Goal: Transaction & Acquisition: Purchase product/service

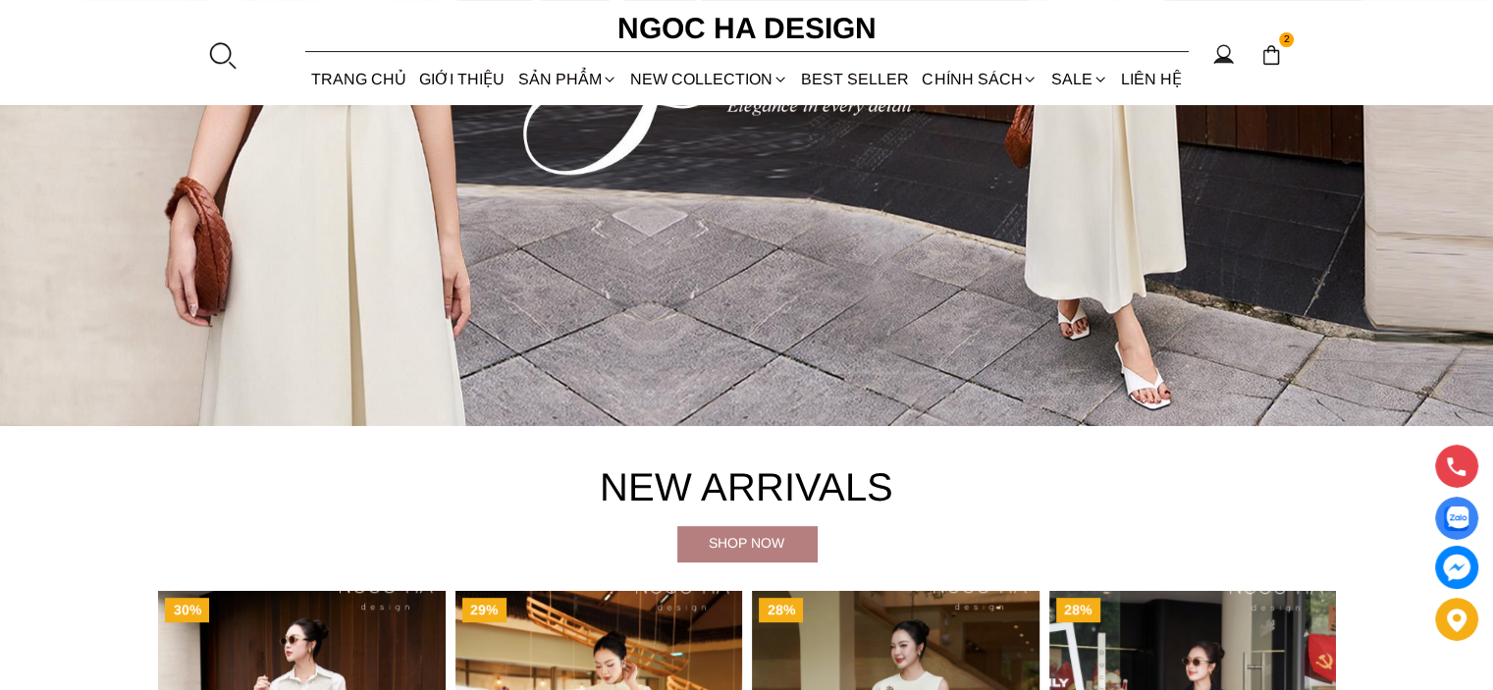
scroll to position [98, 0]
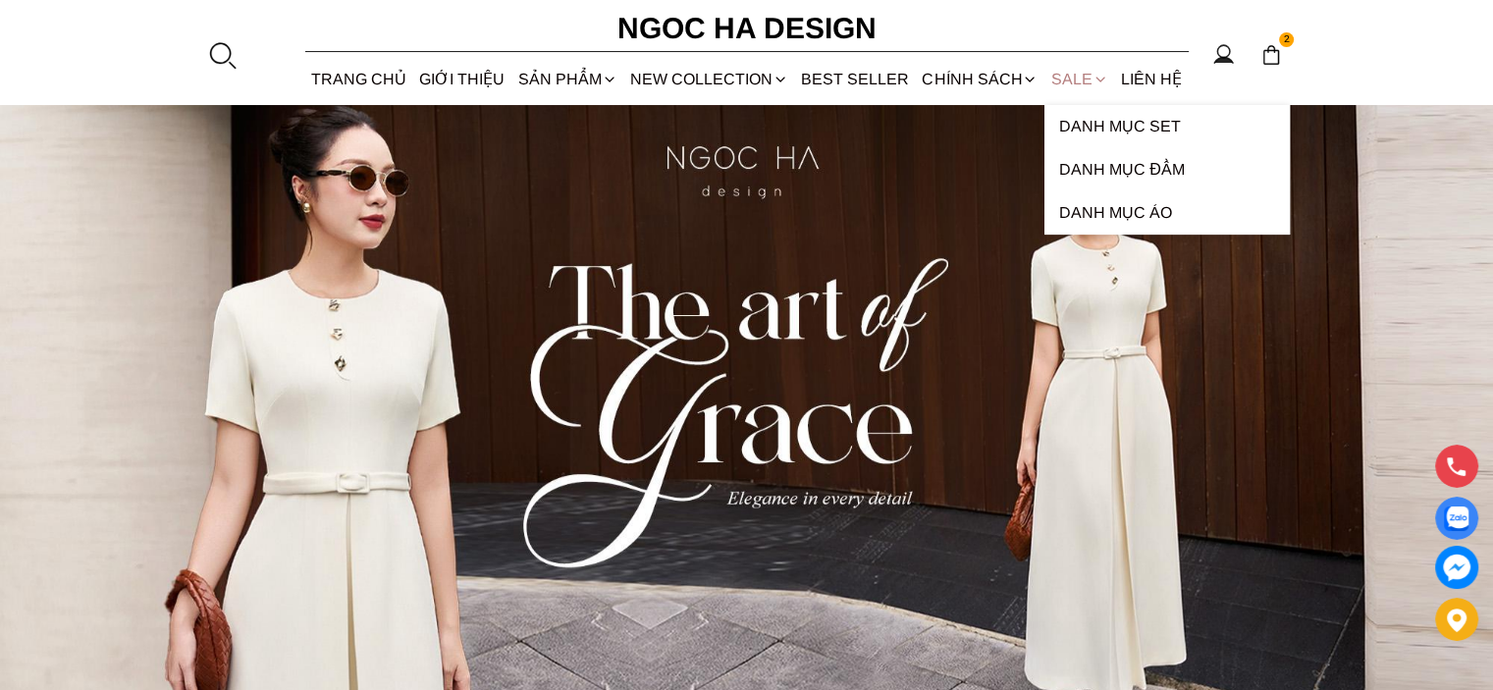
click at [1077, 78] on link "SALE" at bounding box center [1079, 79] width 70 height 52
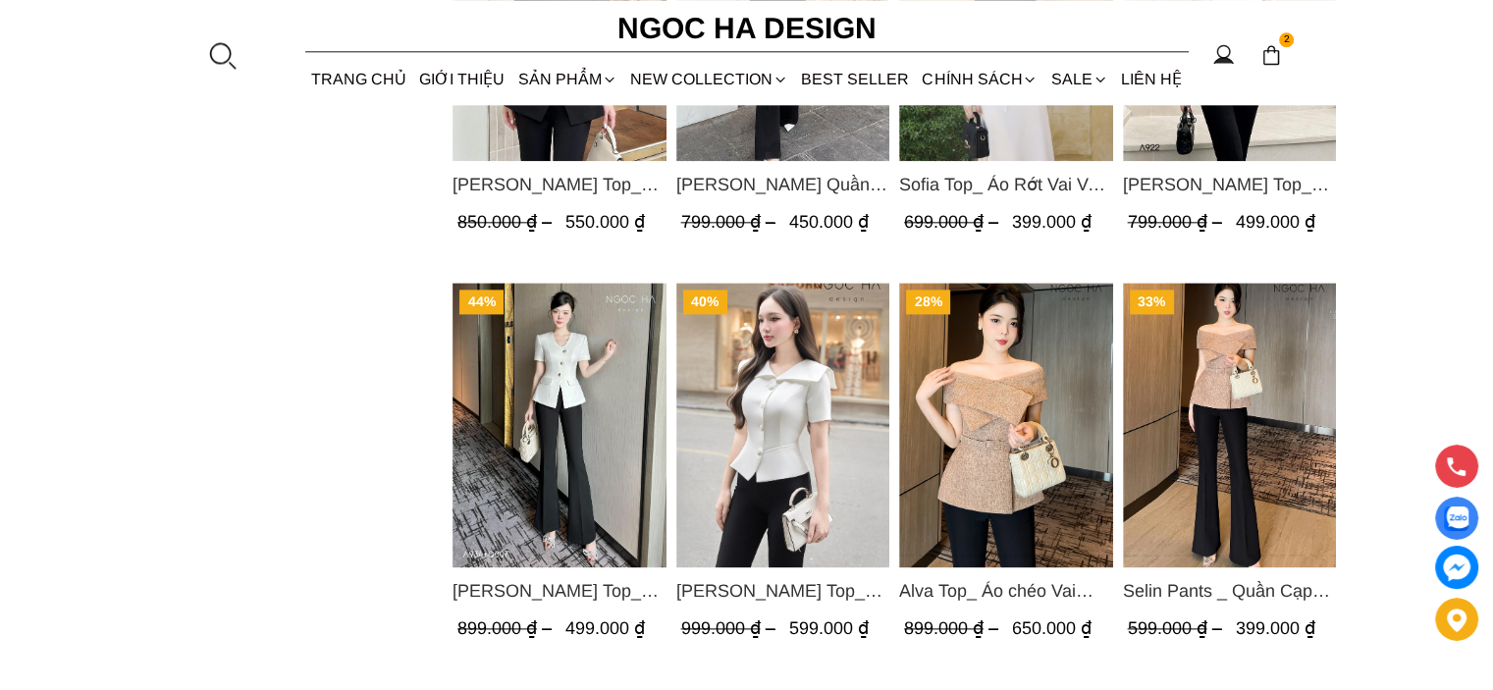
scroll to position [2551, 0]
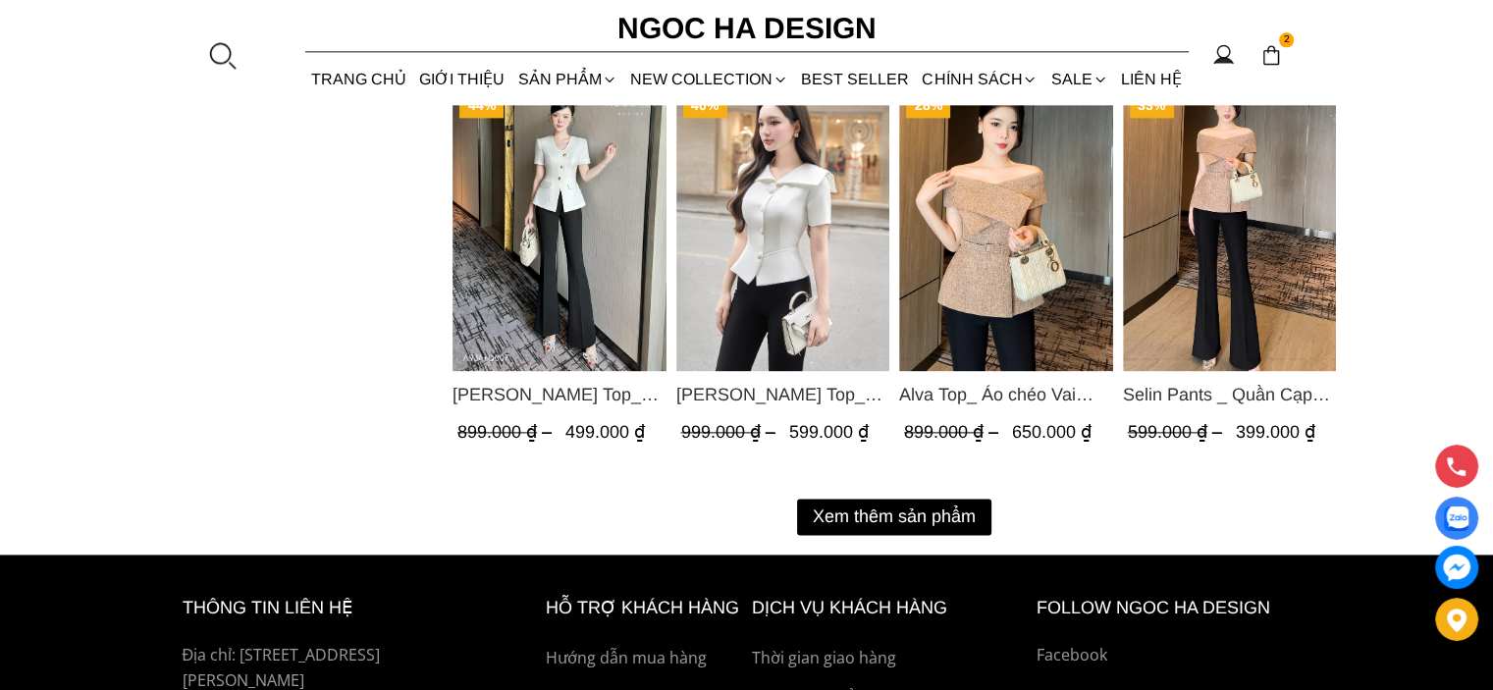
click at [832, 518] on button "Xem thêm sản phẩm" at bounding box center [894, 517] width 194 height 36
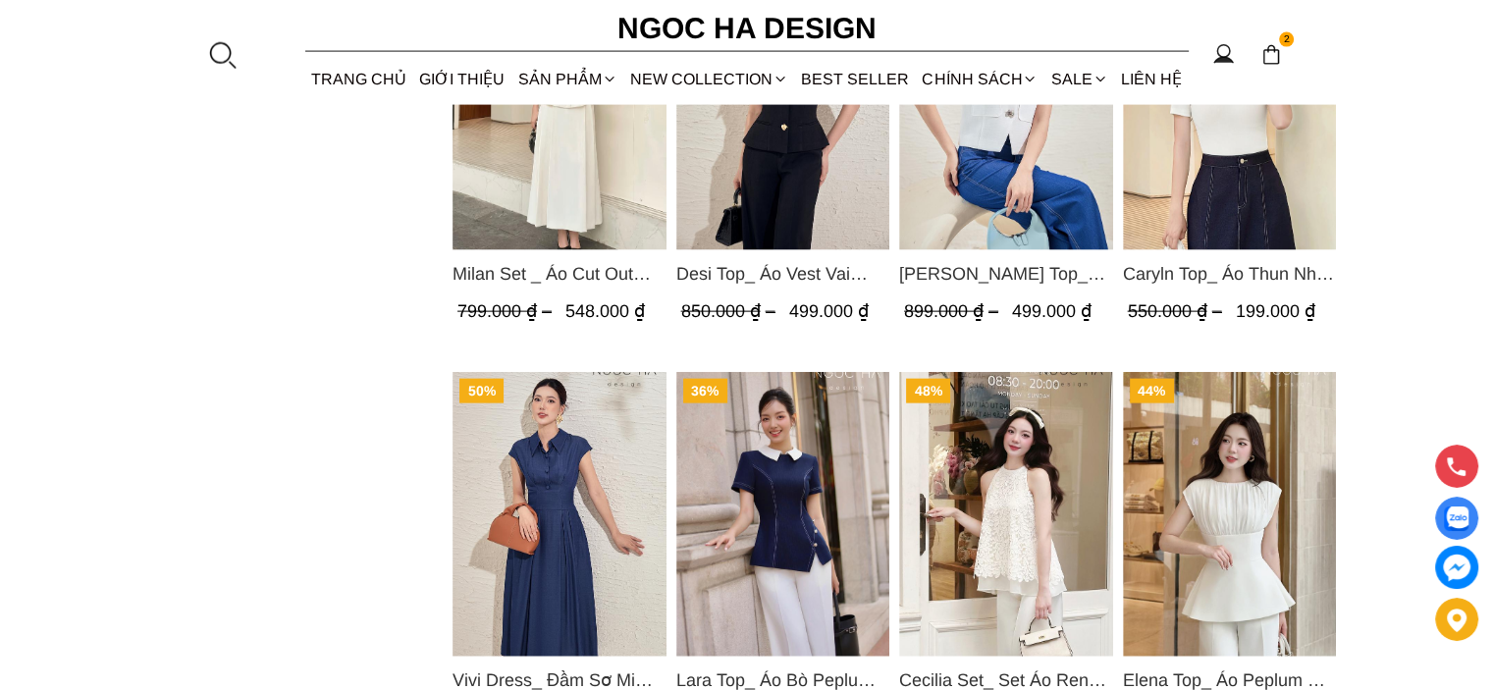
scroll to position [4514, 0]
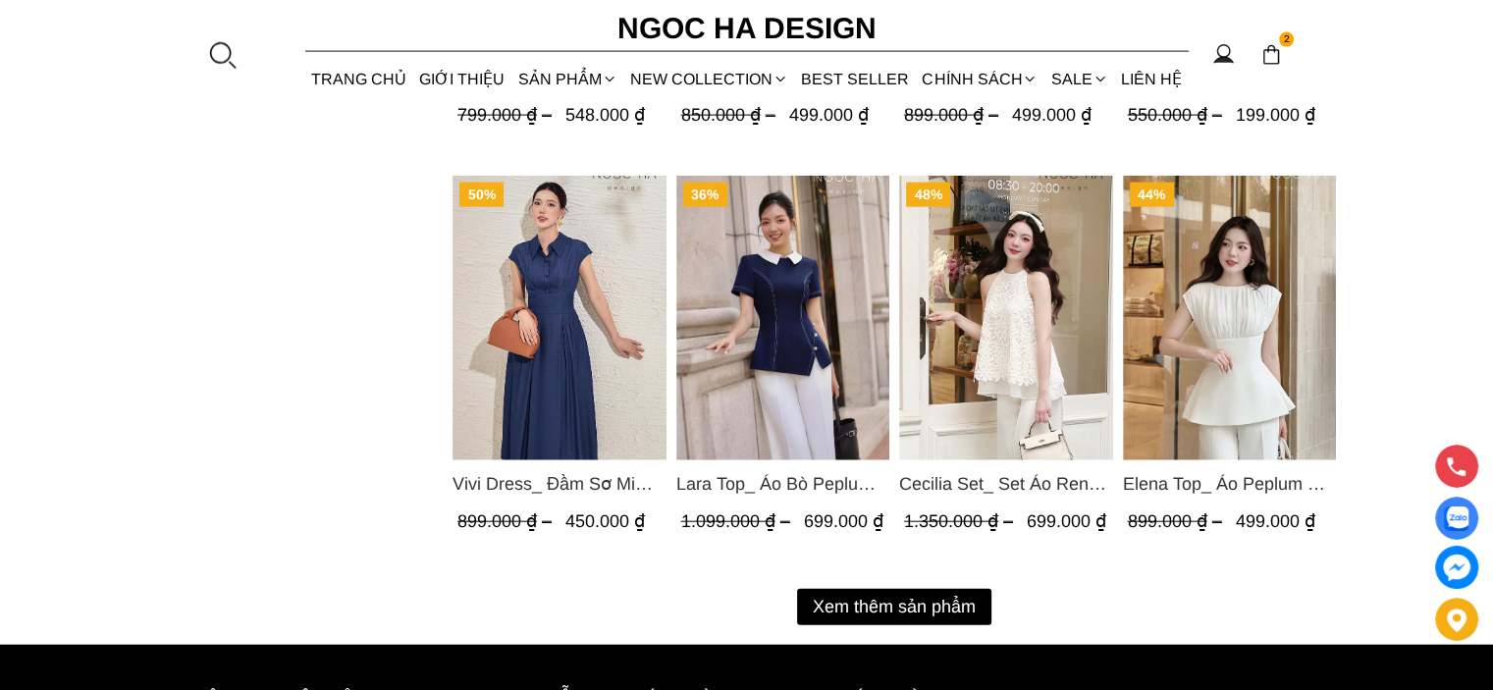
click at [841, 606] on button "Xem thêm sản phẩm" at bounding box center [894, 607] width 194 height 36
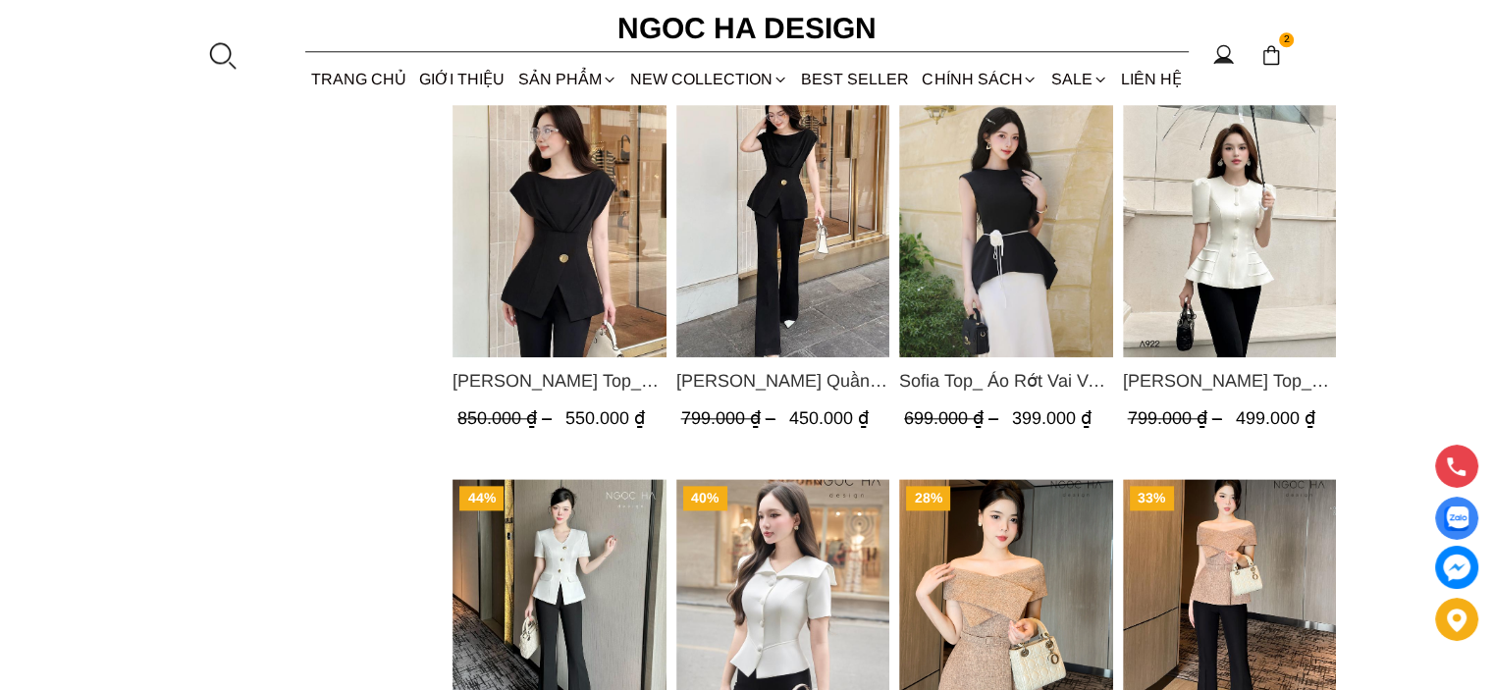
scroll to position [1570, 0]
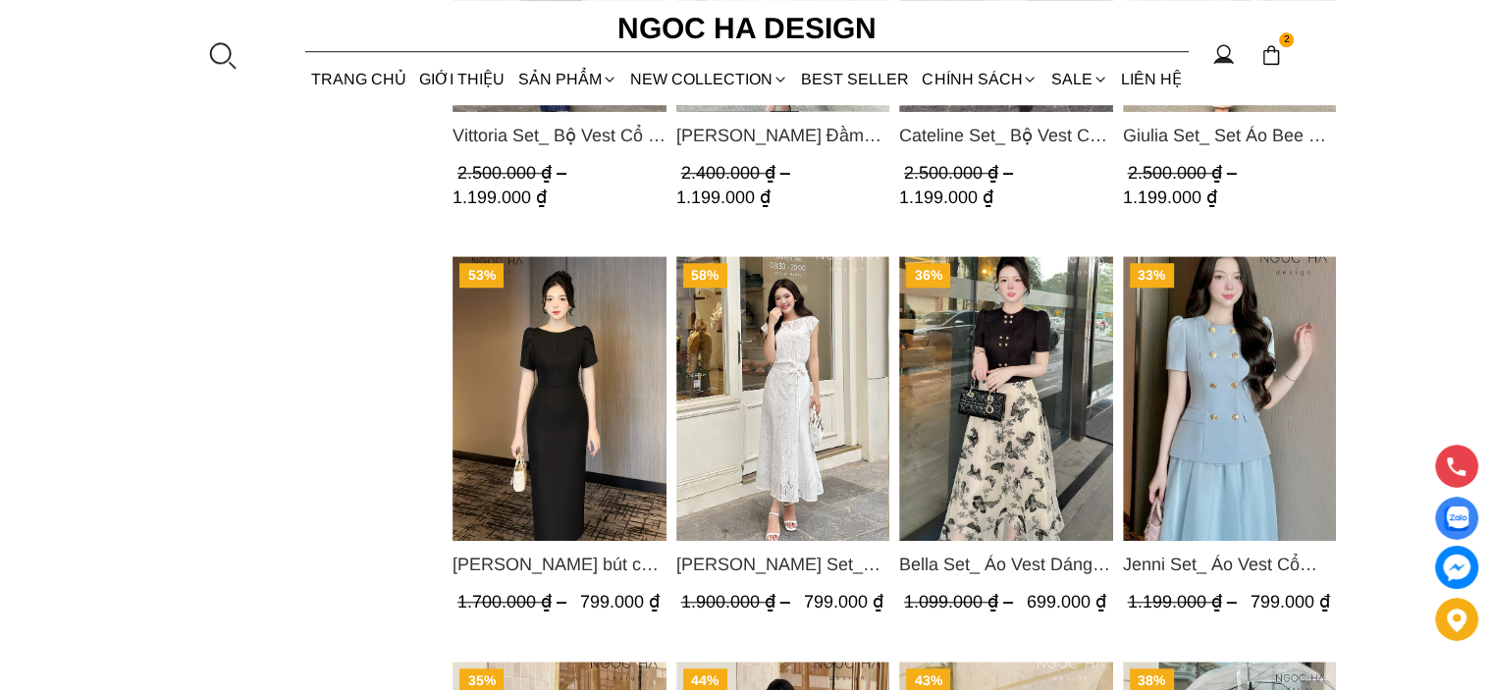
click at [582, 419] on img "Product image - Alice Dress_Đầm bút chì ,tay nụ hồng ,bồng đầu tay màu đen D727" at bounding box center [559, 398] width 214 height 285
click at [533, 374] on img "Product image - Alice Dress_Đầm bút chì ,tay nụ hồng ,bồng đầu tay màu đen D727" at bounding box center [559, 398] width 214 height 285
click at [569, 379] on img "Product image - Alice Dress_Đầm bút chì ,tay nụ hồng ,bồng đầu tay màu đen D727" at bounding box center [559, 398] width 214 height 285
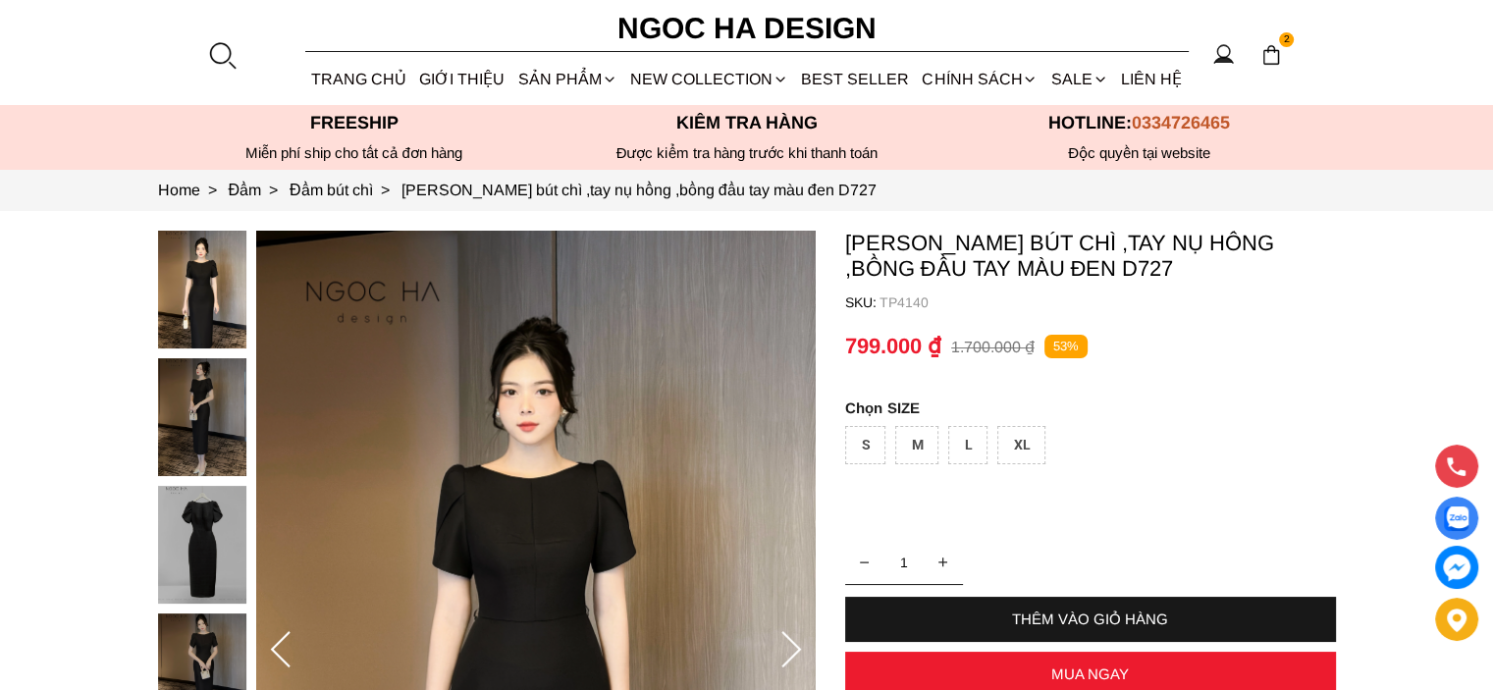
scroll to position [98, 0]
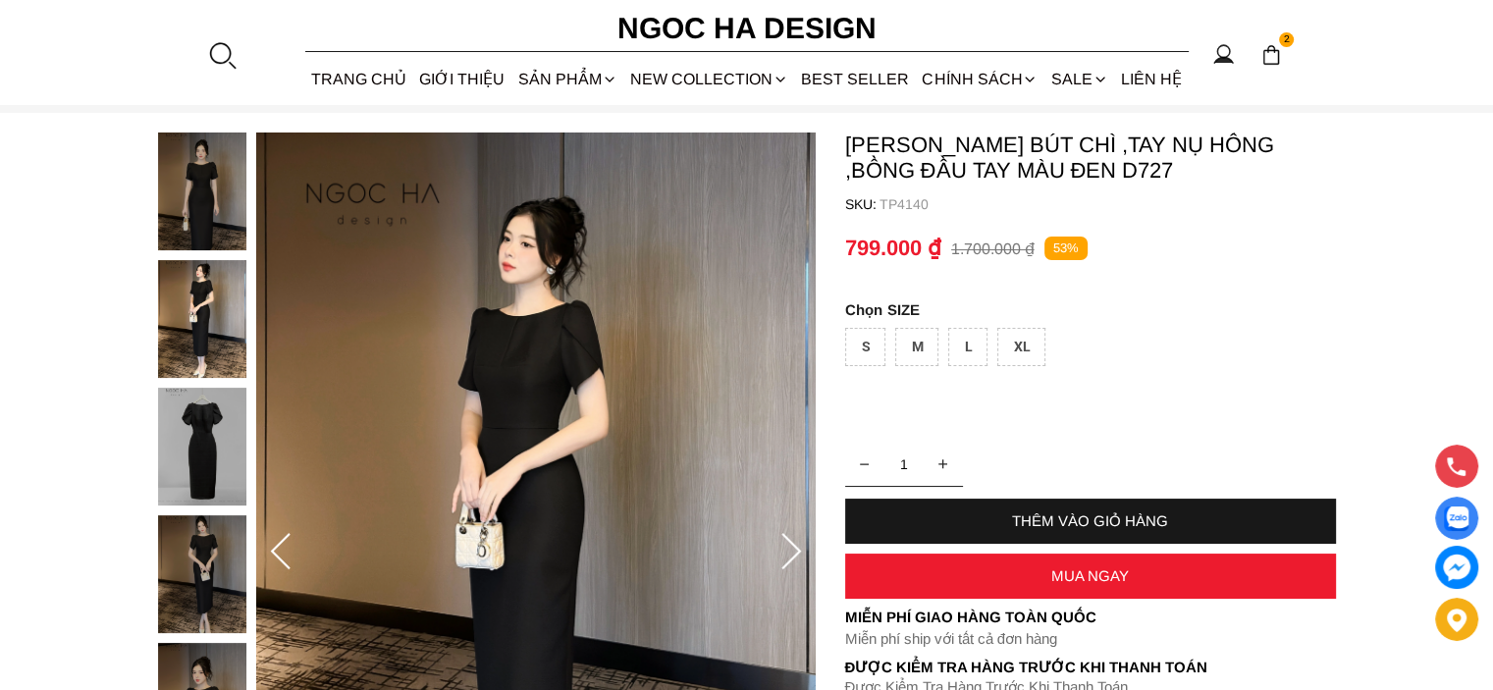
click at [201, 450] on img at bounding box center [202, 447] width 88 height 118
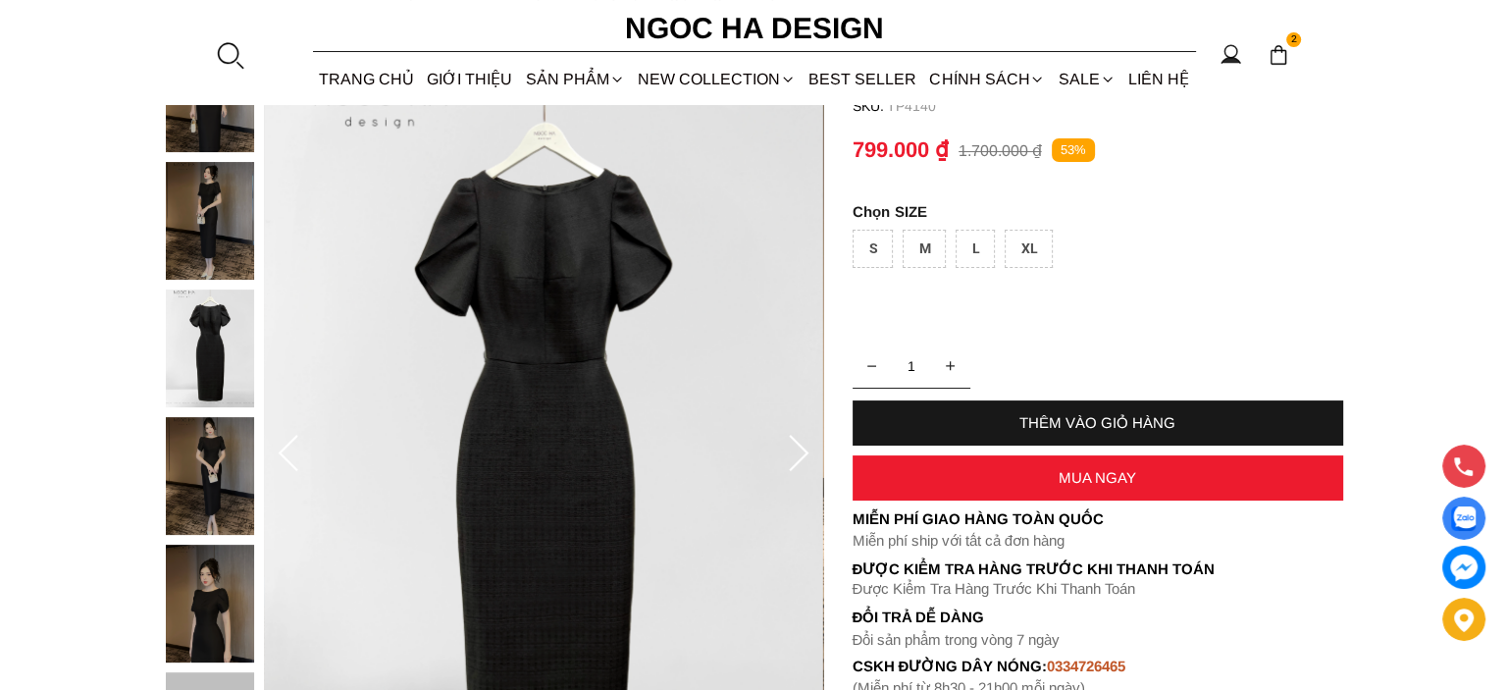
scroll to position [393, 0]
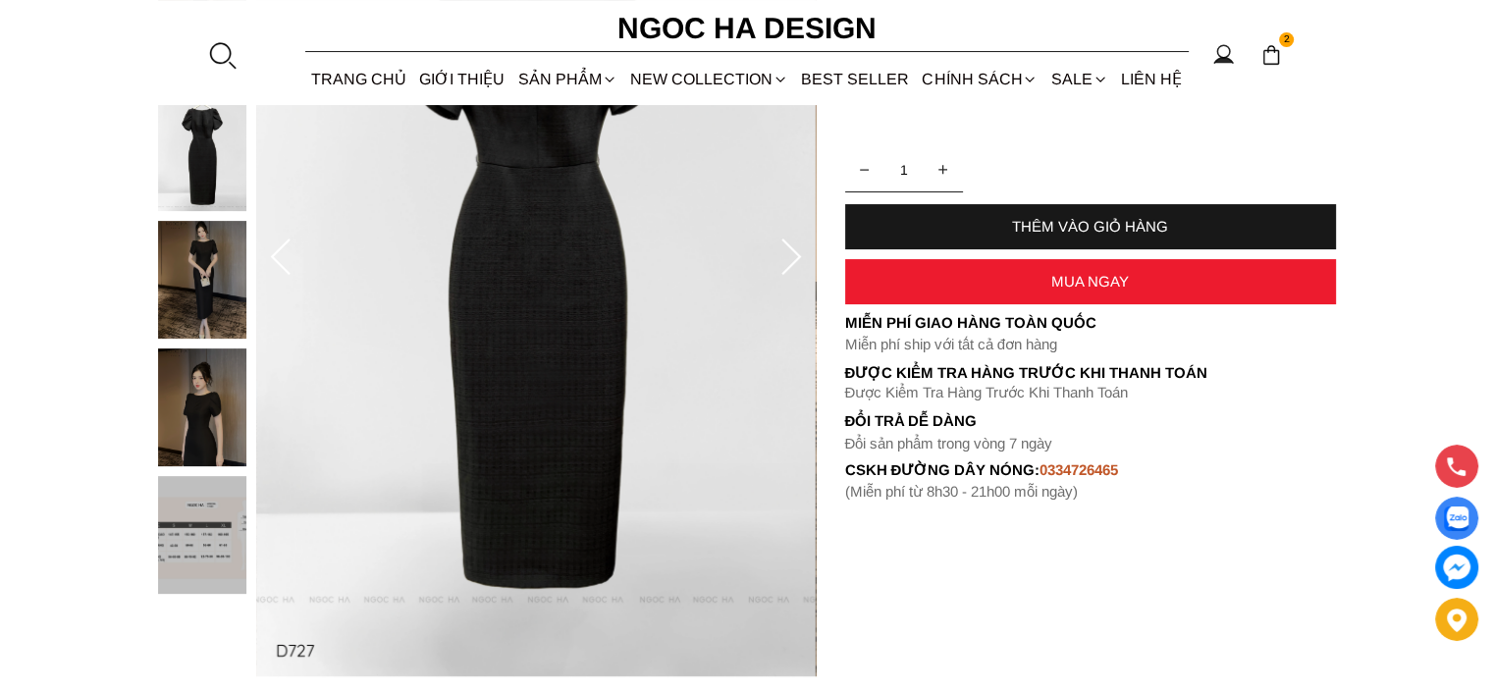
click at [762, 336] on img at bounding box center [535, 257] width 559 height 839
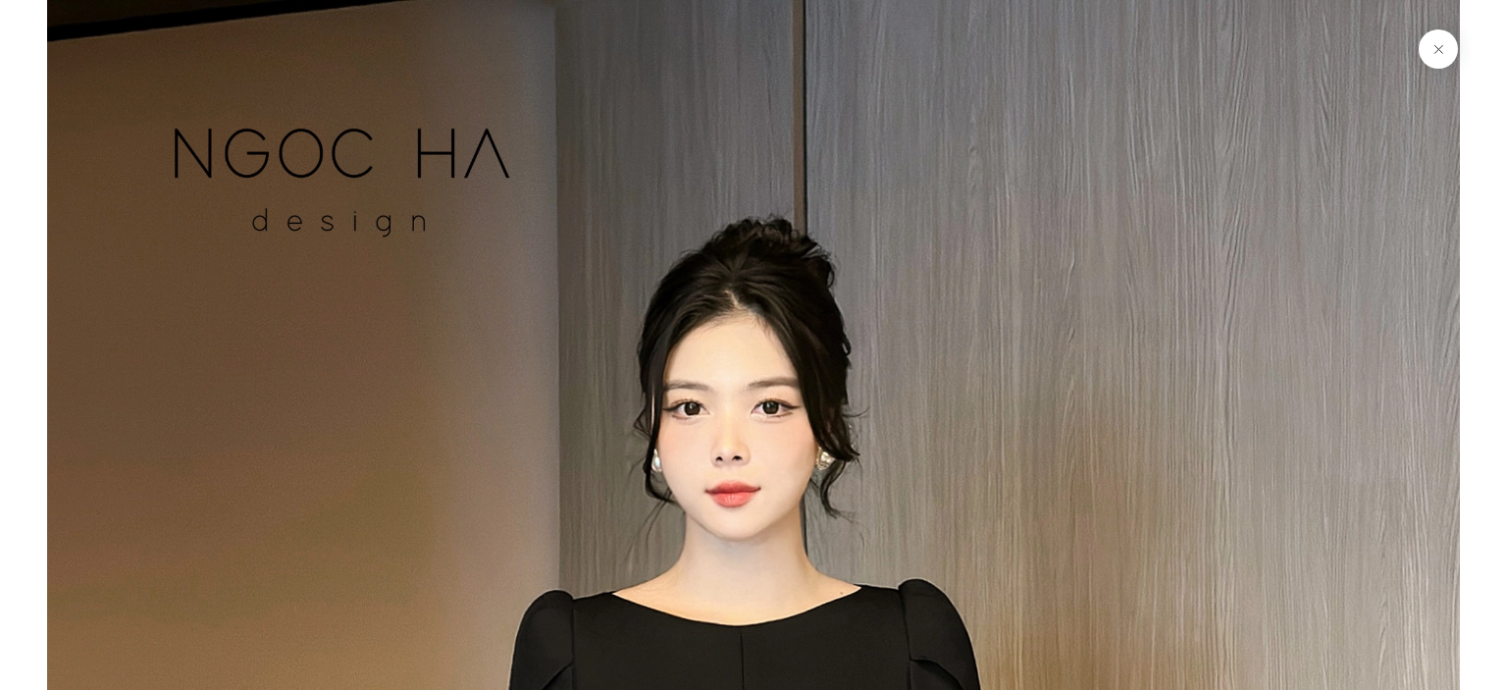
scroll to position [4239, 0]
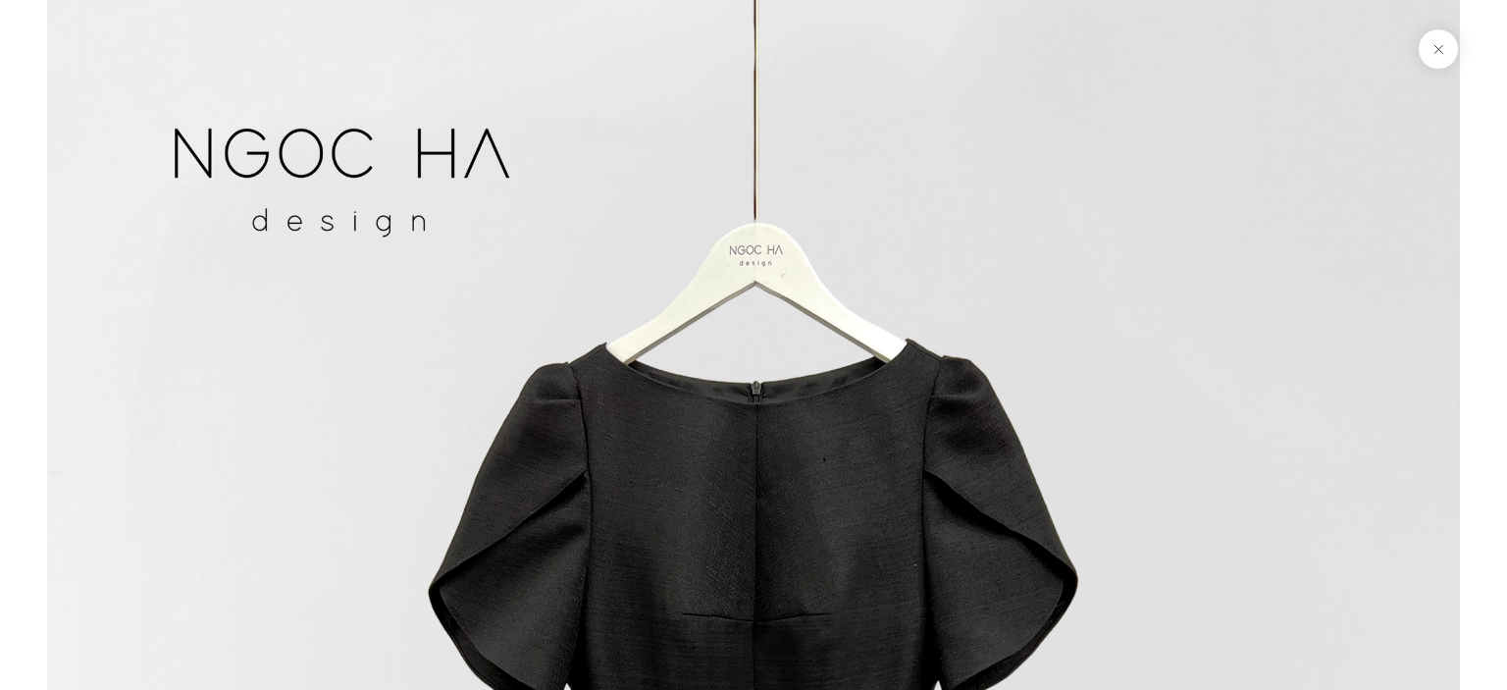
drag, startPoint x: 884, startPoint y: 521, endPoint x: 864, endPoint y: 293, distance: 228.6
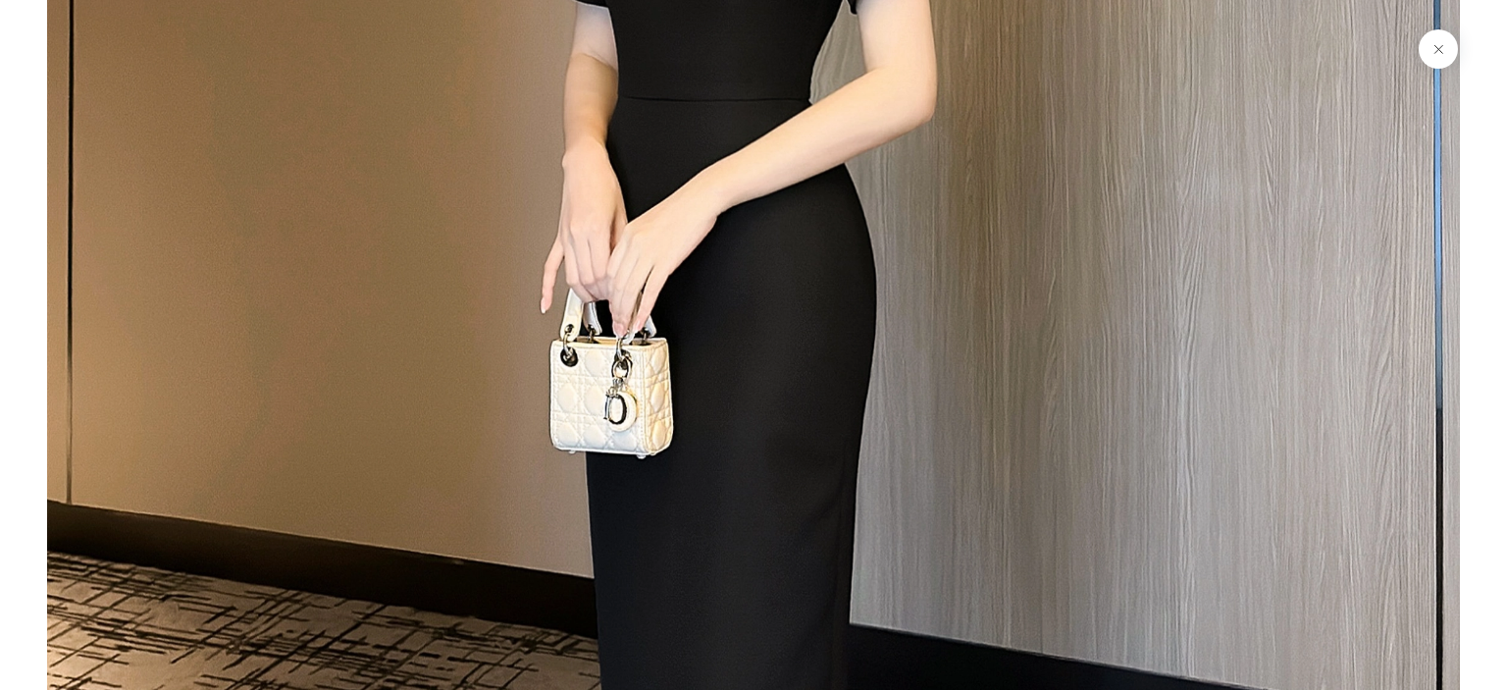
scroll to position [2473, 0]
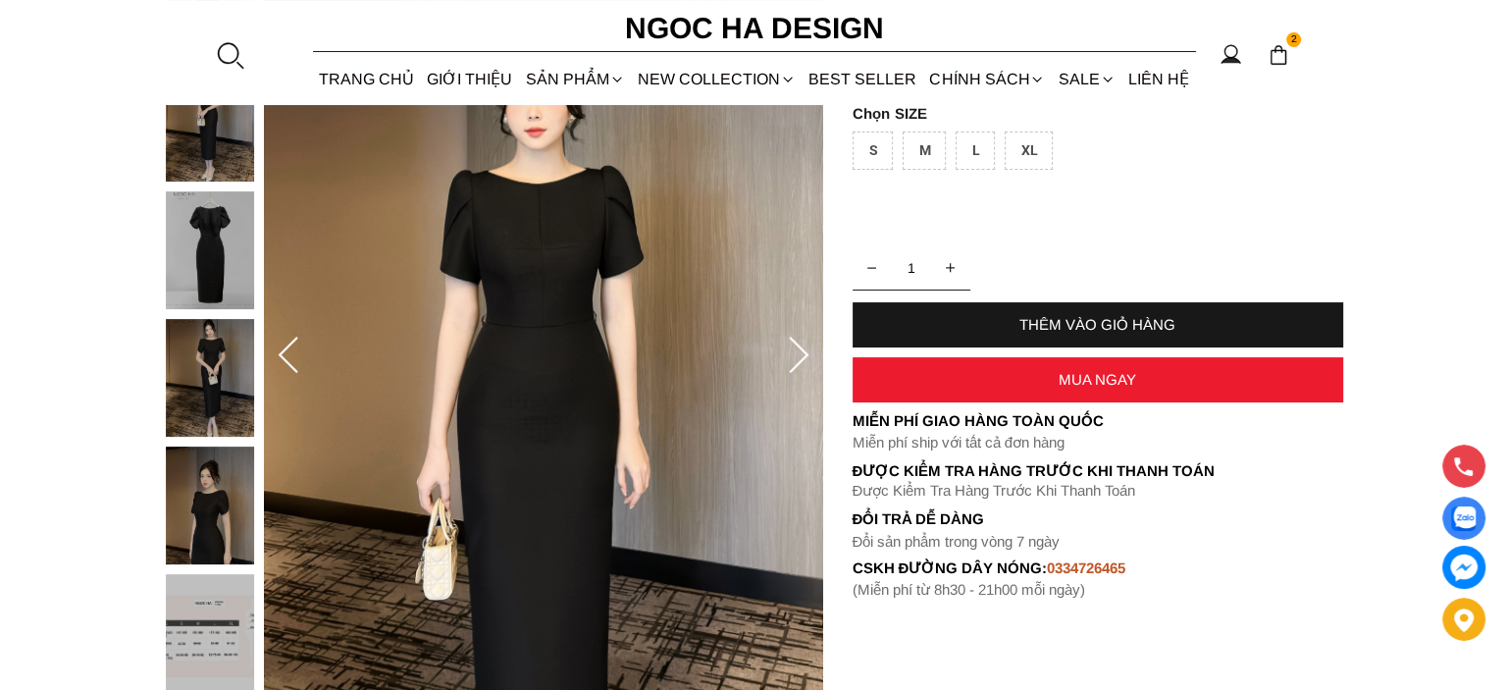
scroll to position [393, 0]
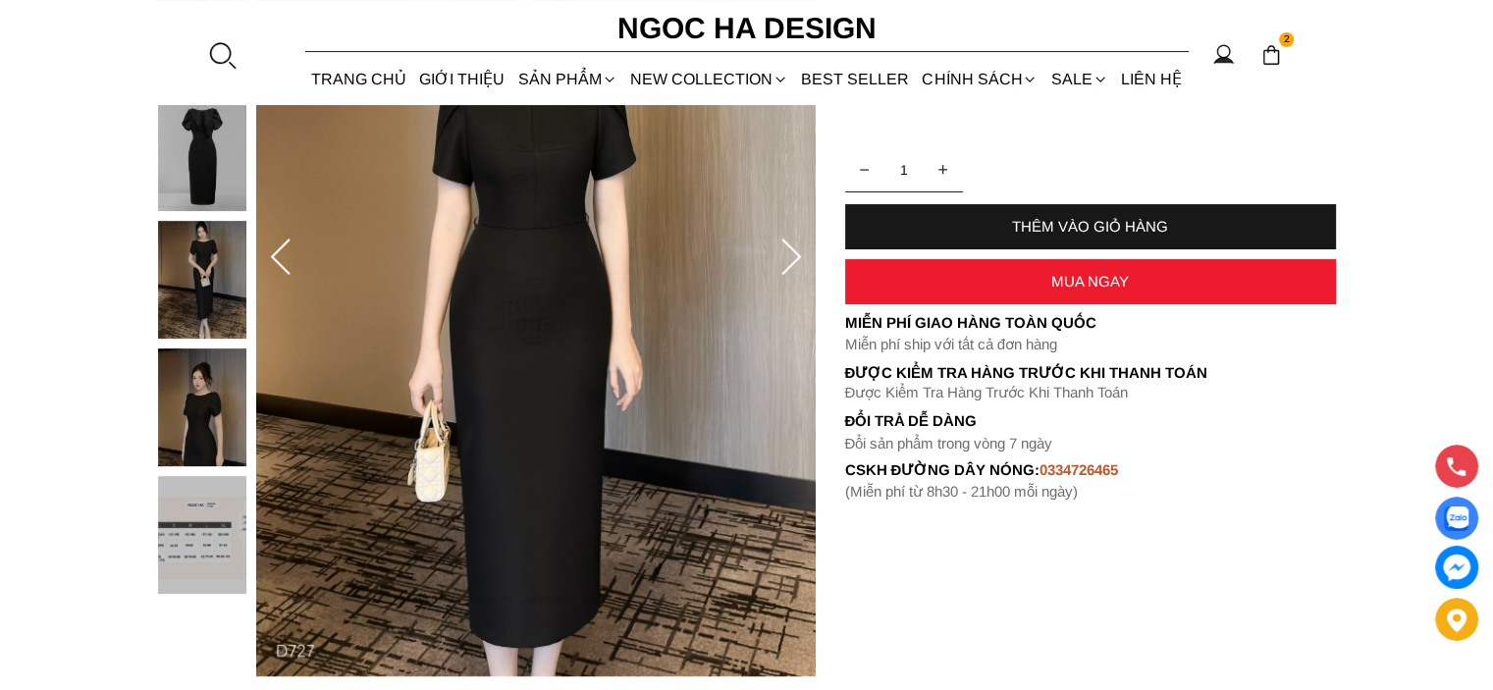
click at [209, 535] on img at bounding box center [202, 535] width 88 height 118
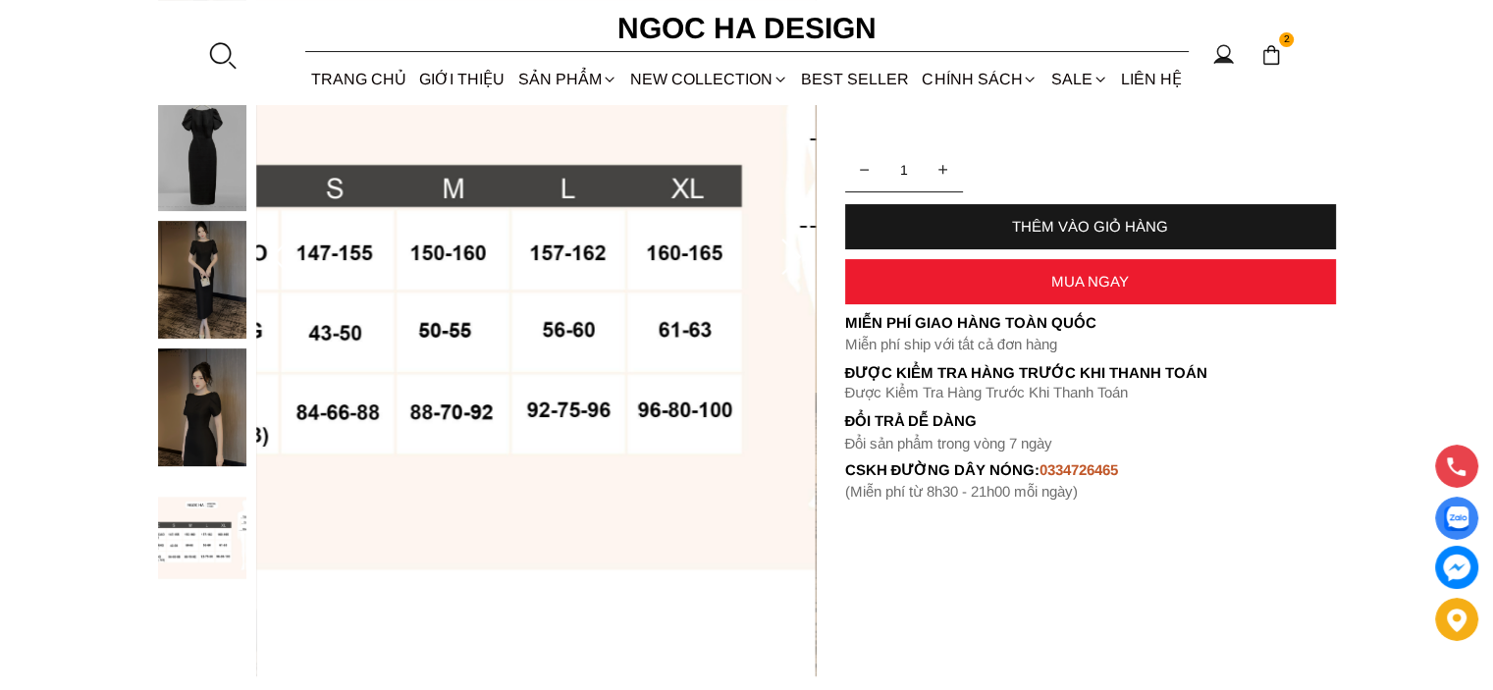
click at [540, 516] on img at bounding box center [535, 257] width 559 height 839
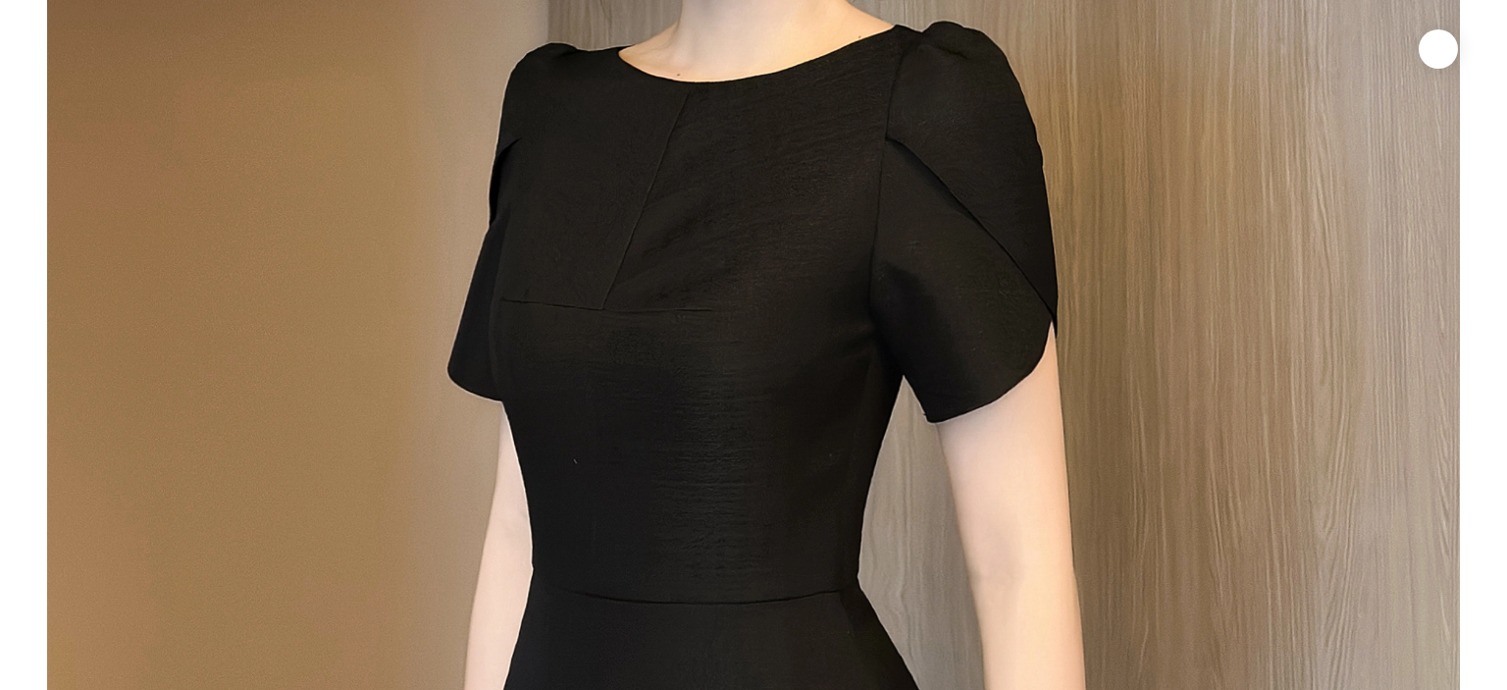
scroll to position [8965, 0]
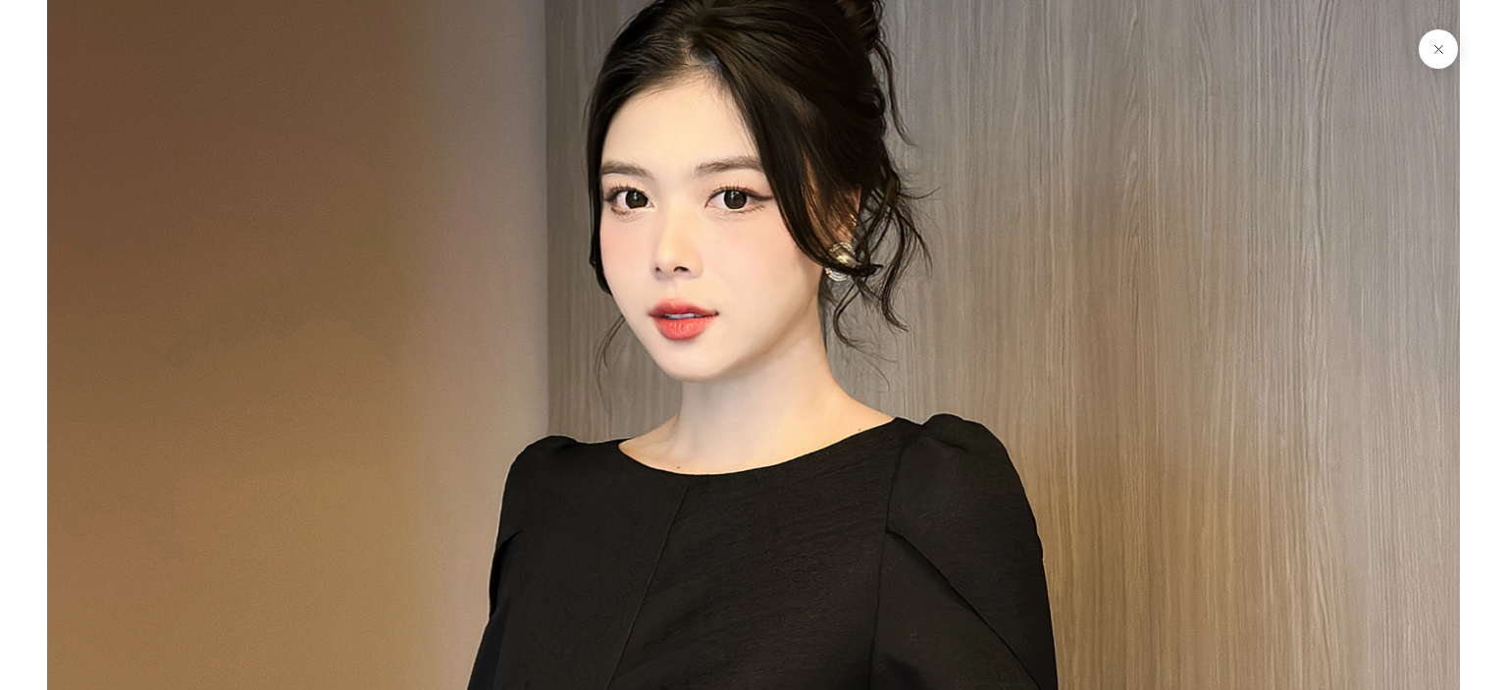
click at [876, 361] on img at bounding box center [753, 671] width 1413 height 2120
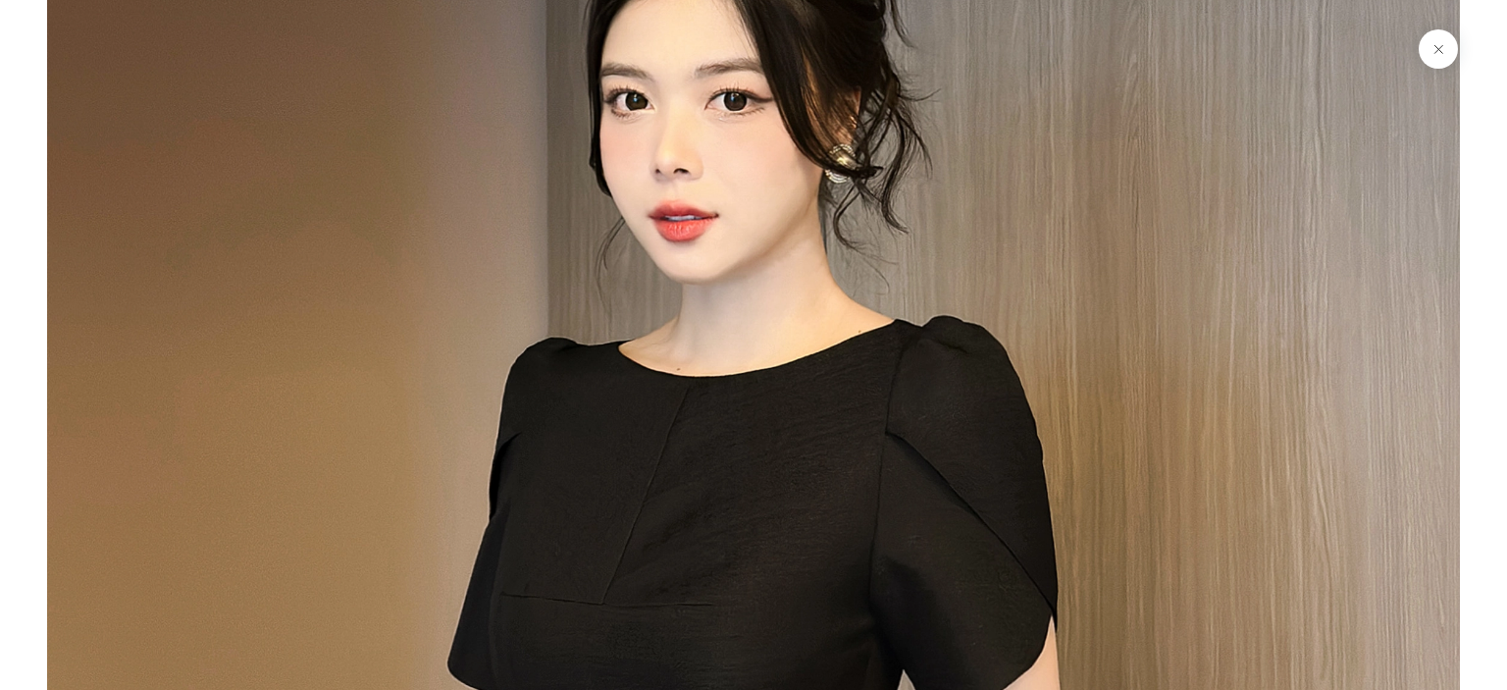
scroll to position [8475, 0]
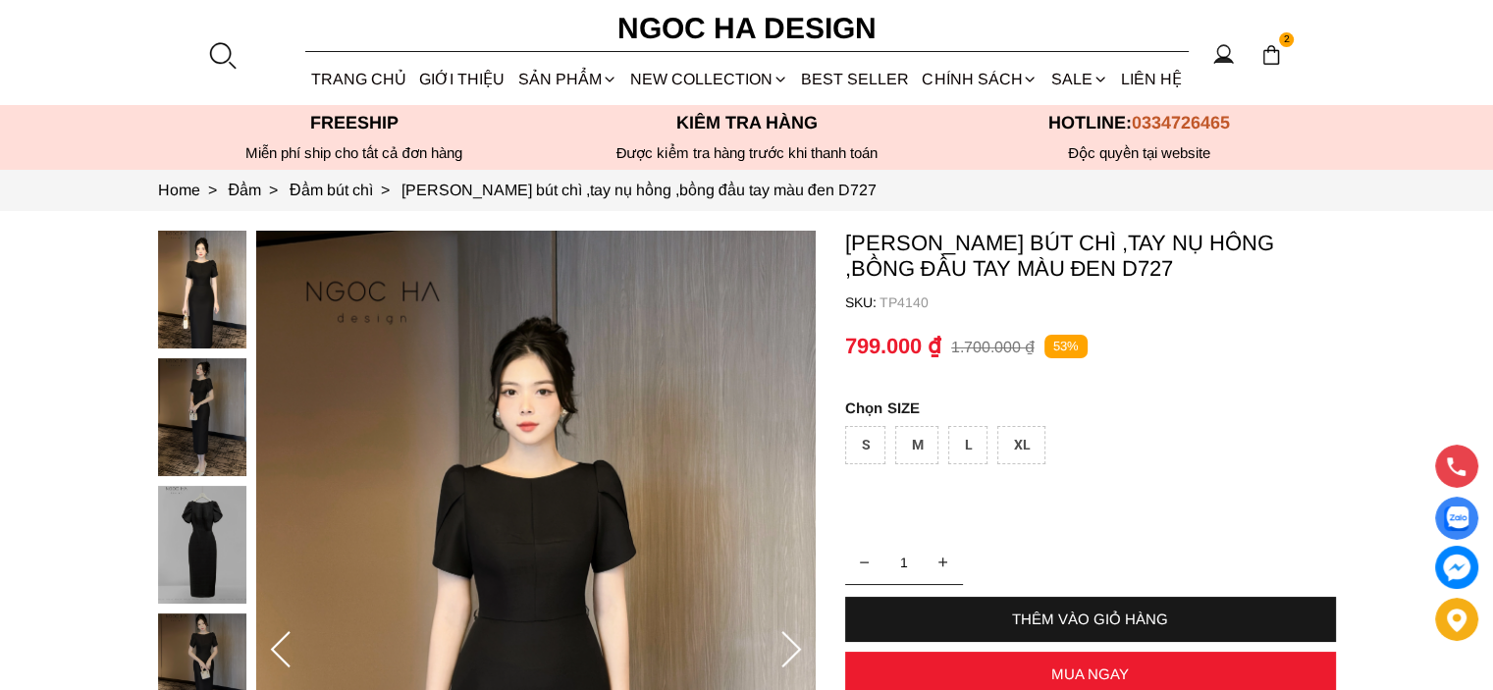
click at [192, 282] on img at bounding box center [202, 290] width 88 height 118
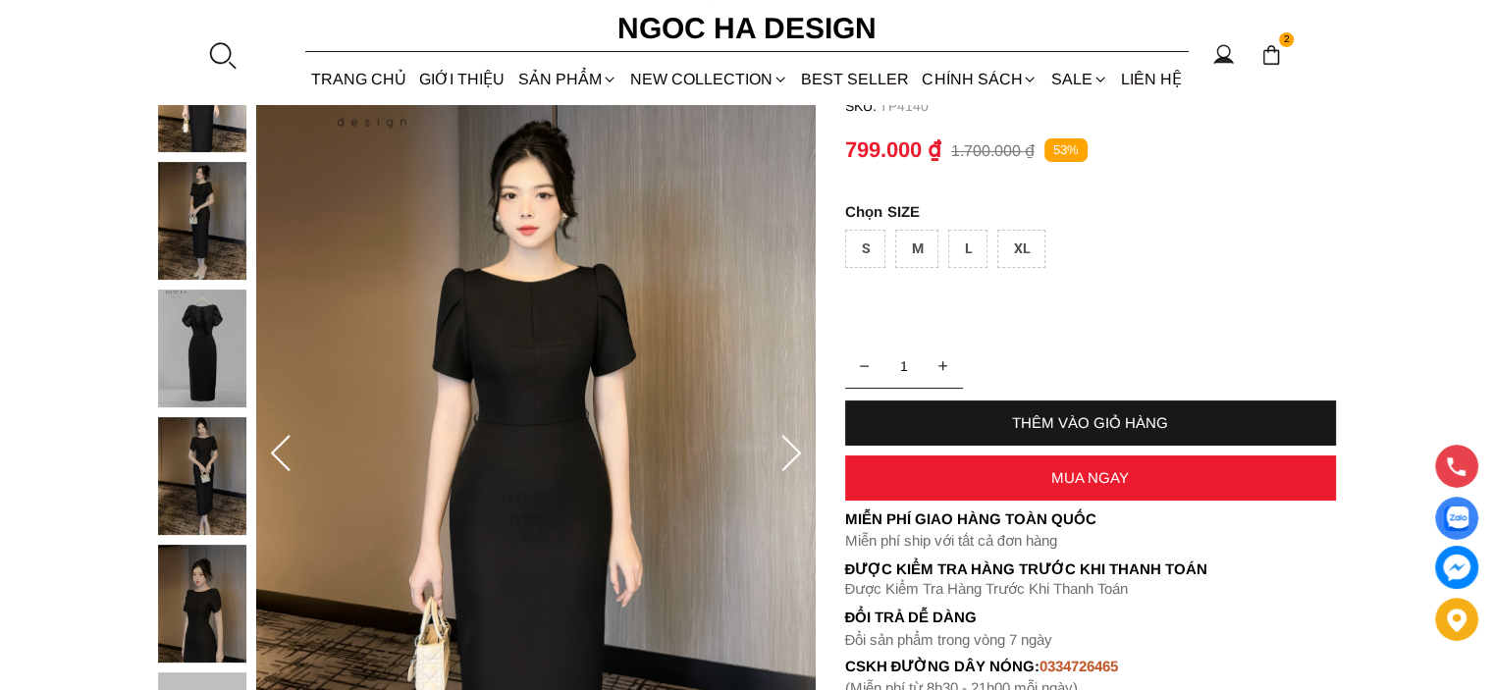
scroll to position [294, 0]
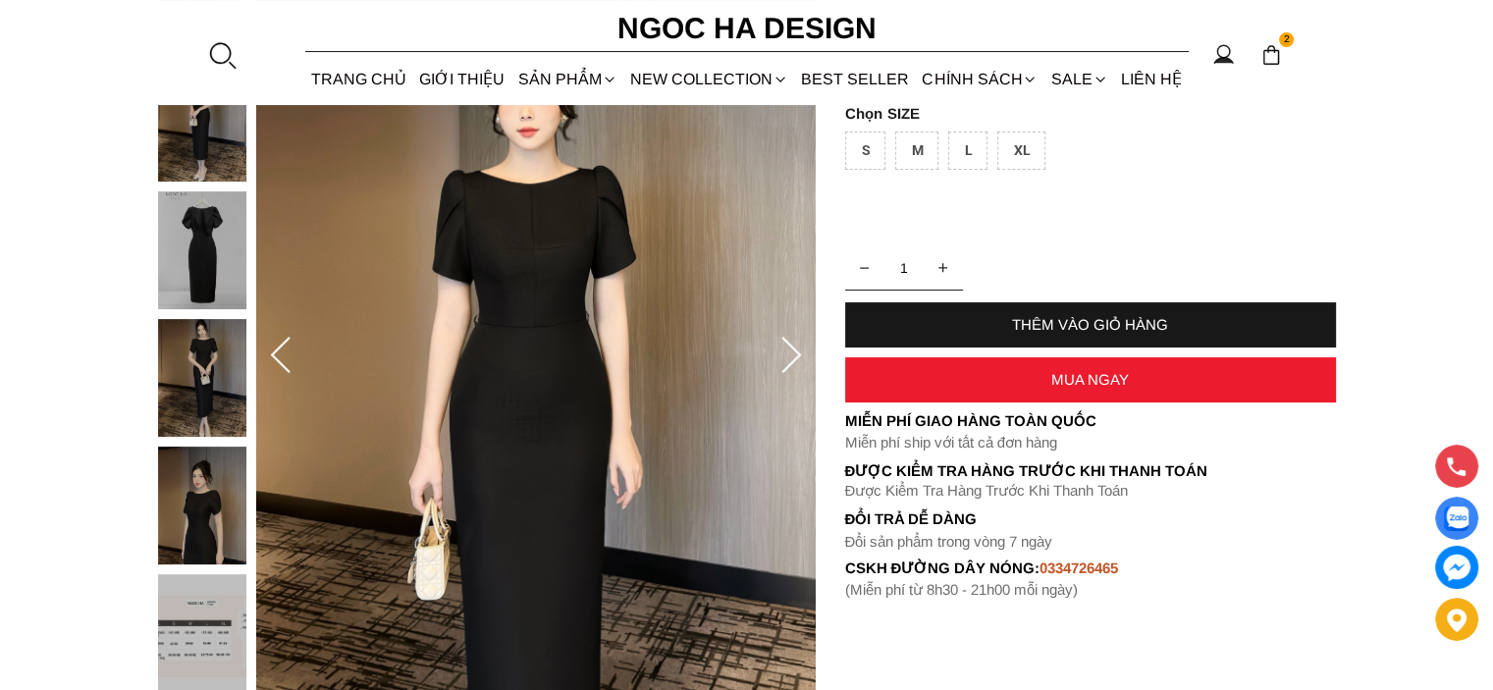
click at [785, 348] on icon at bounding box center [790, 356] width 39 height 39
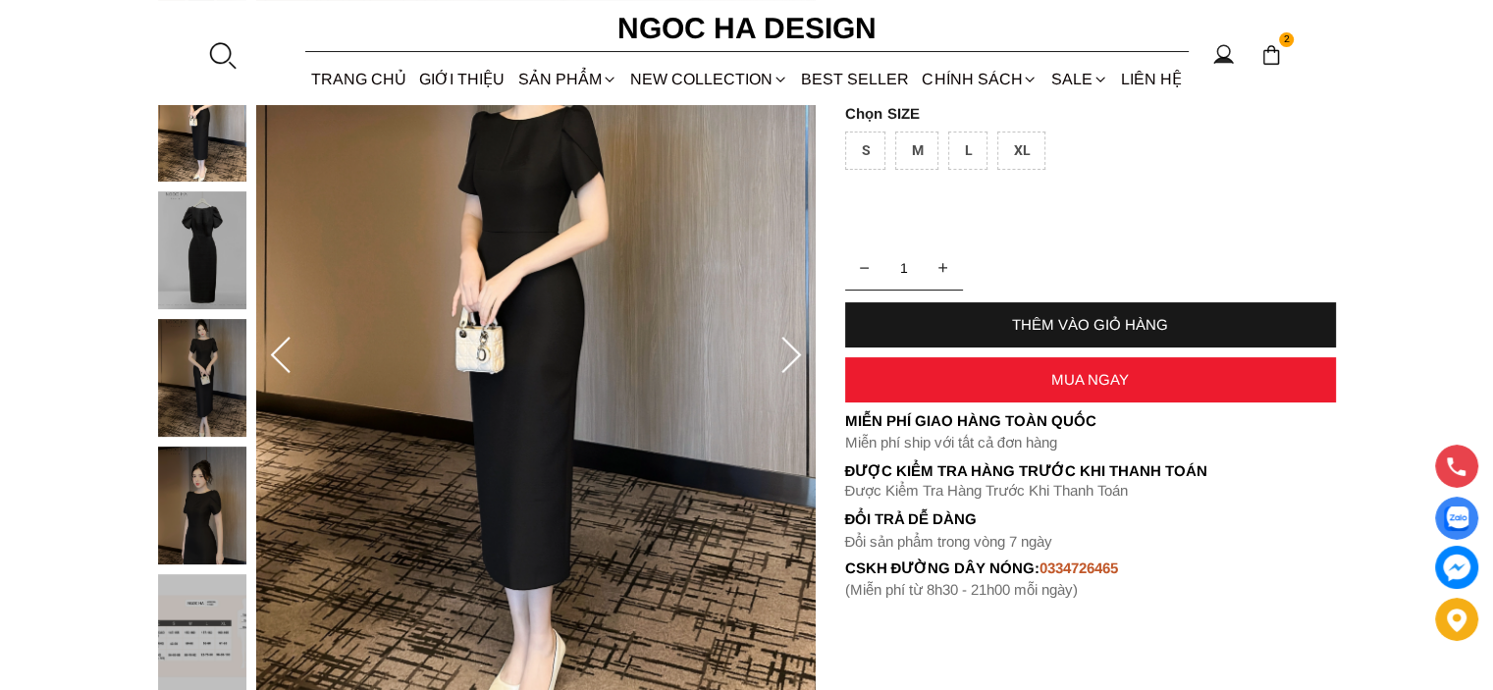
scroll to position [98, 0]
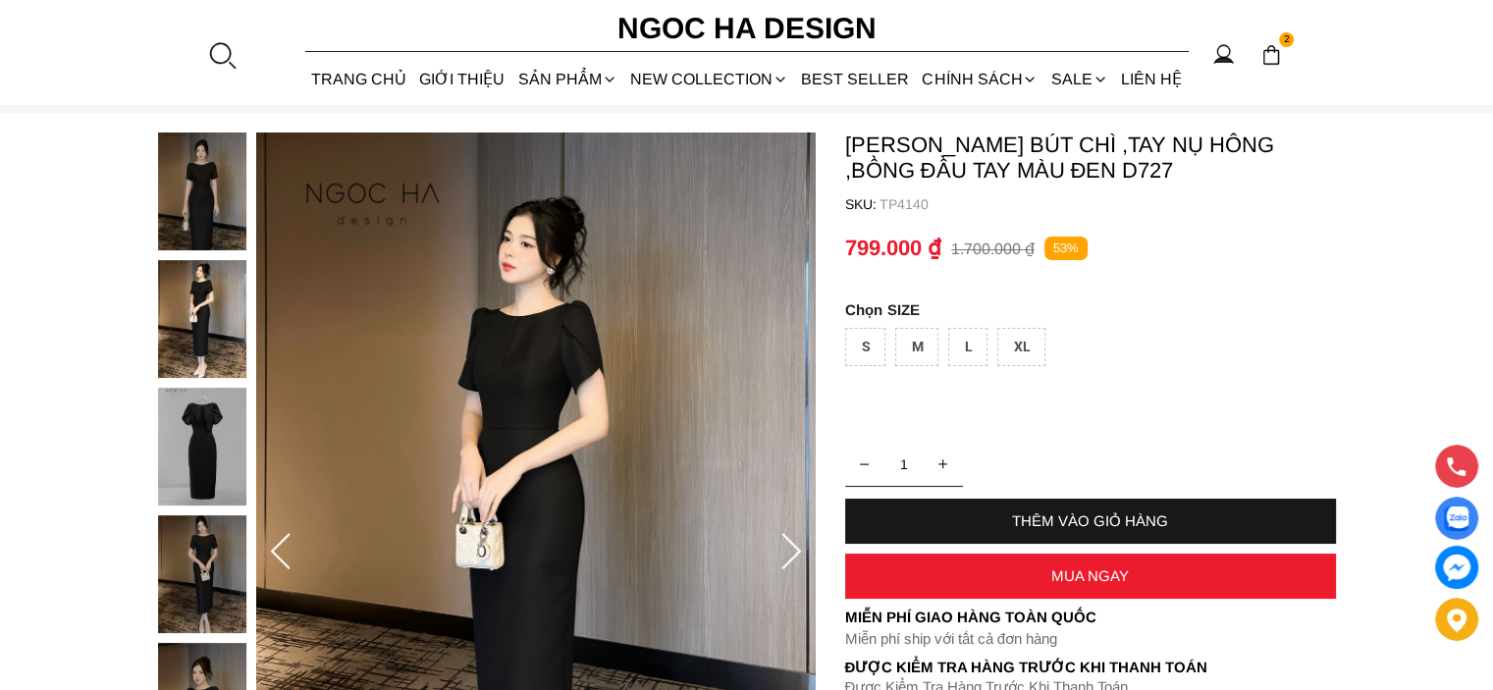
click at [212, 455] on img at bounding box center [202, 447] width 88 height 118
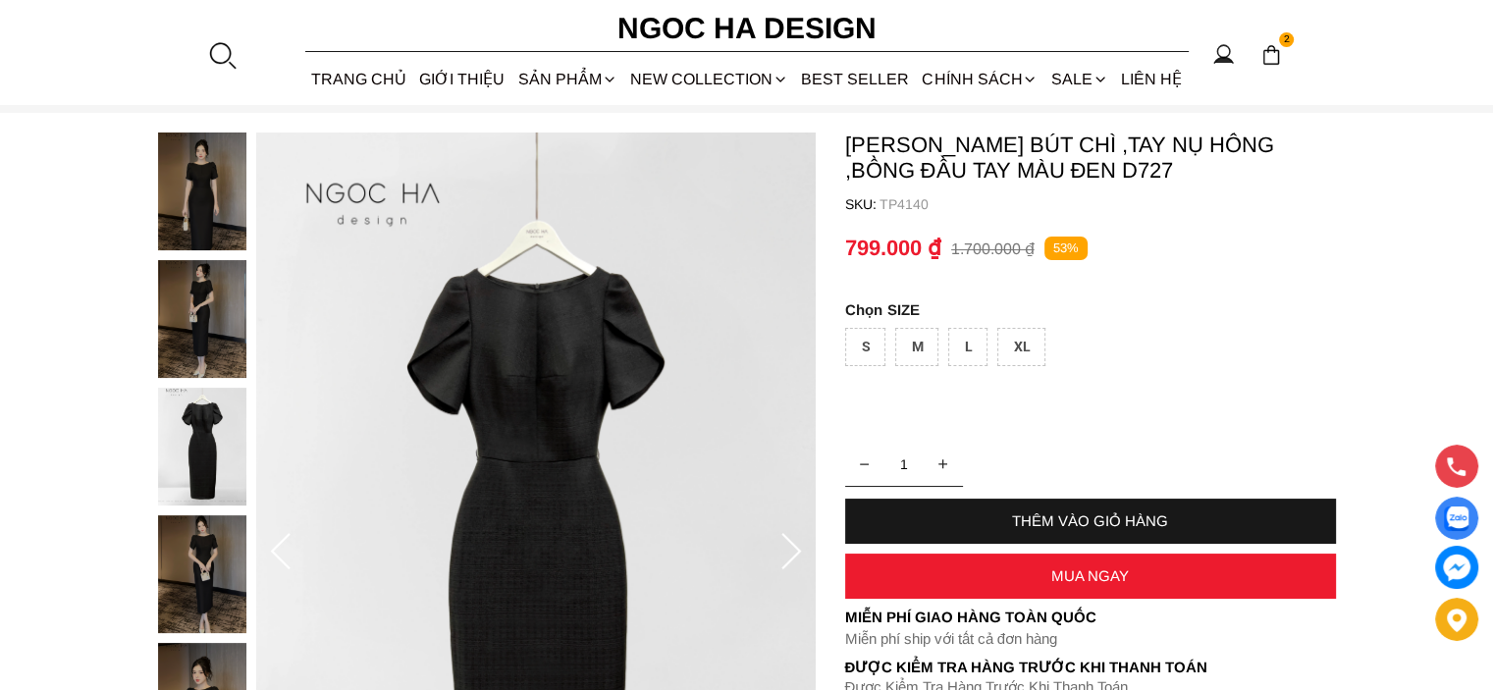
click at [198, 187] on img at bounding box center [202, 191] width 88 height 118
